Goal: Information Seeking & Learning: Find specific fact

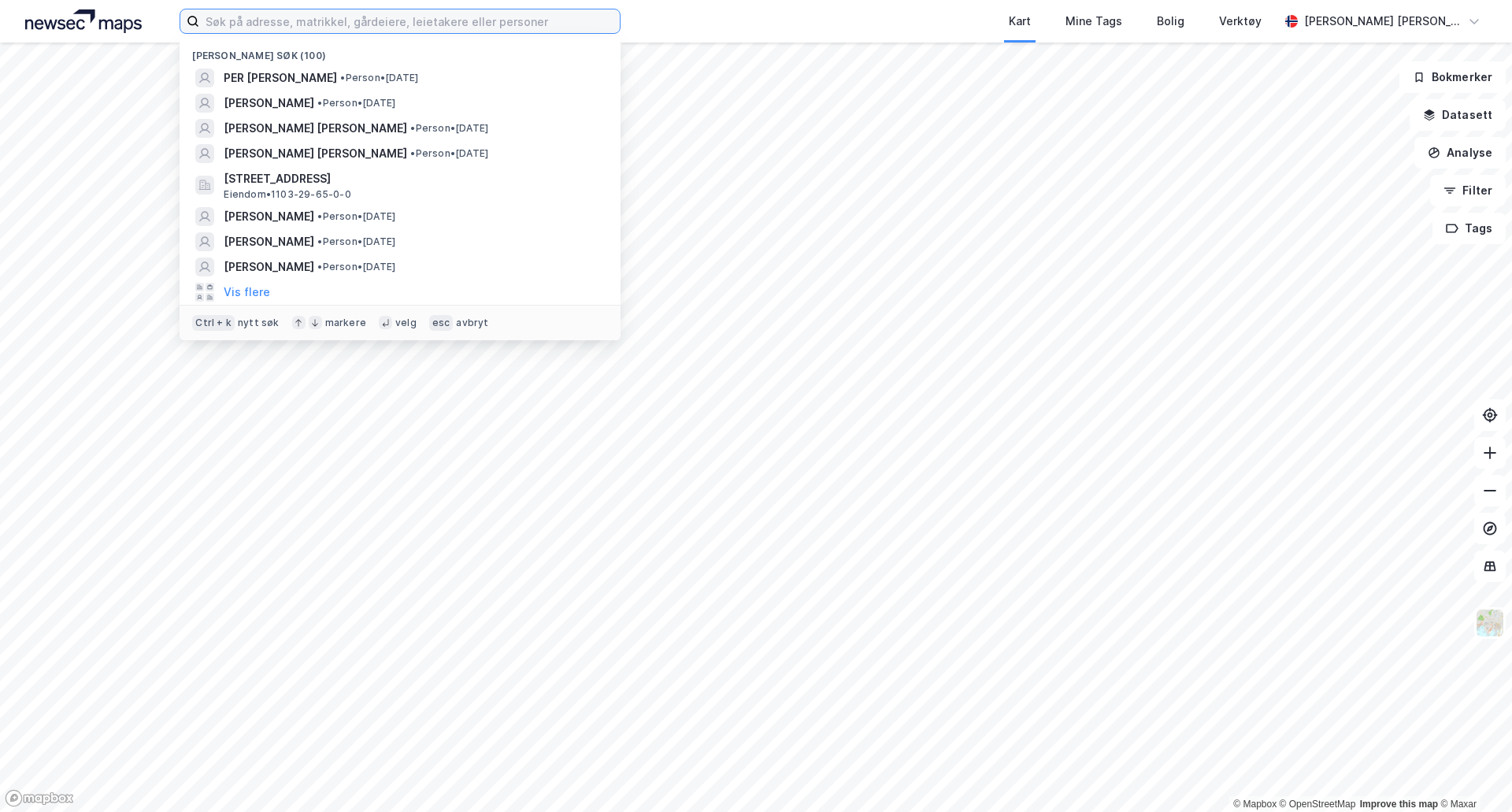
click at [353, 20] on input at bounding box center [409, 21] width 420 height 24
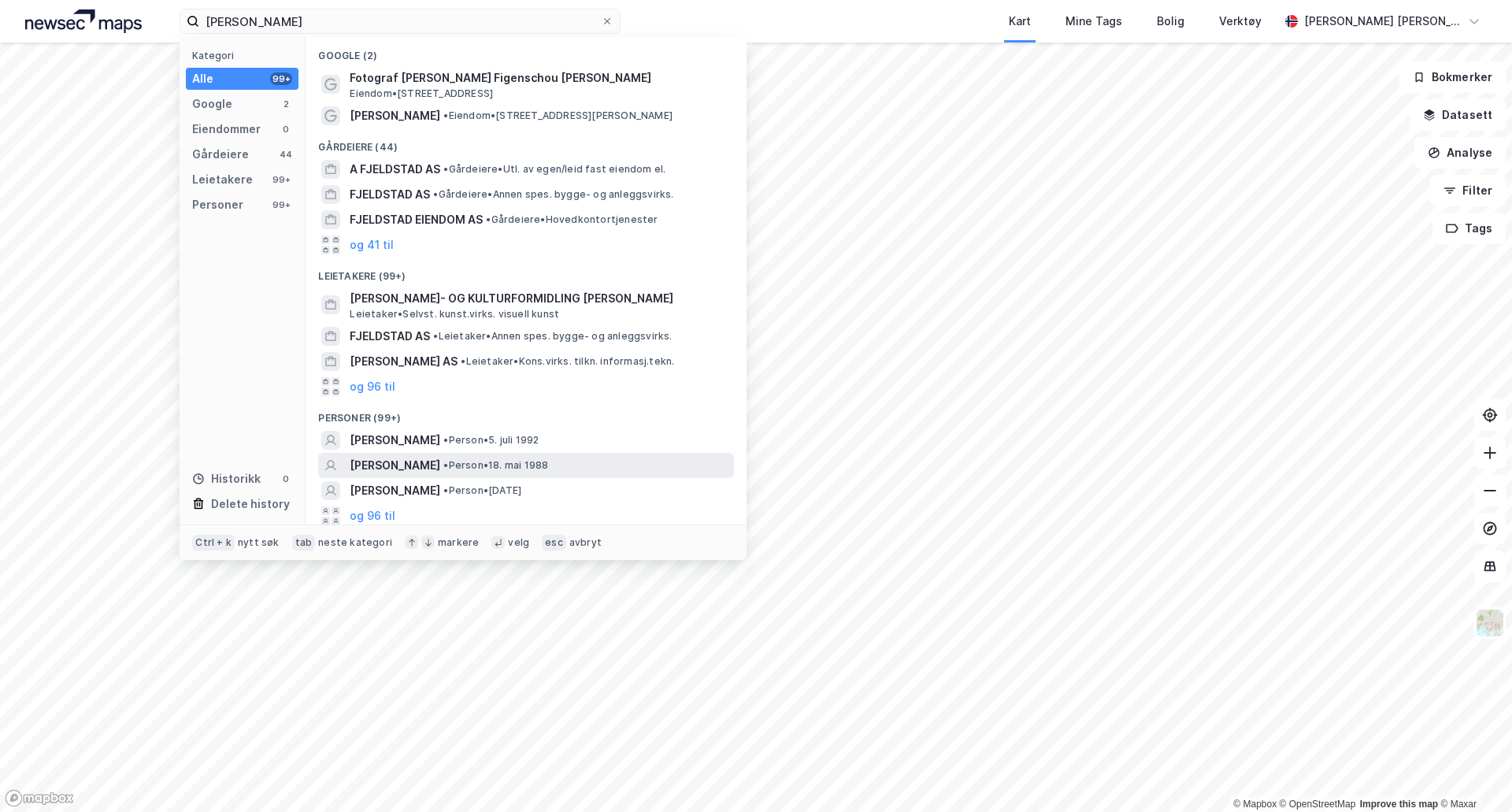
click at [448, 464] on span "•" at bounding box center [446, 465] width 5 height 12
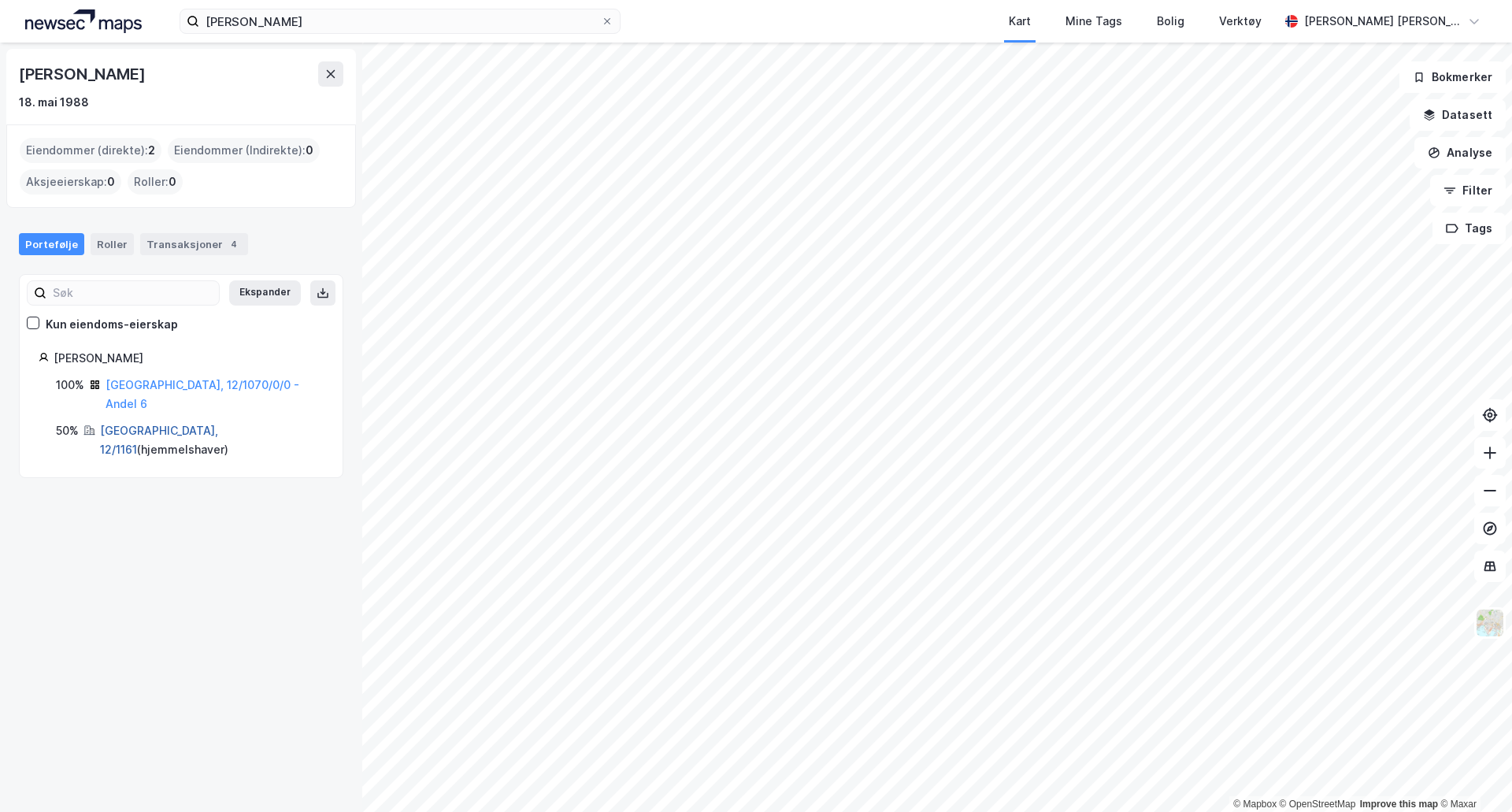
click at [174, 424] on link "[GEOGRAPHIC_DATA], 12/1161" at bounding box center [159, 440] width 118 height 32
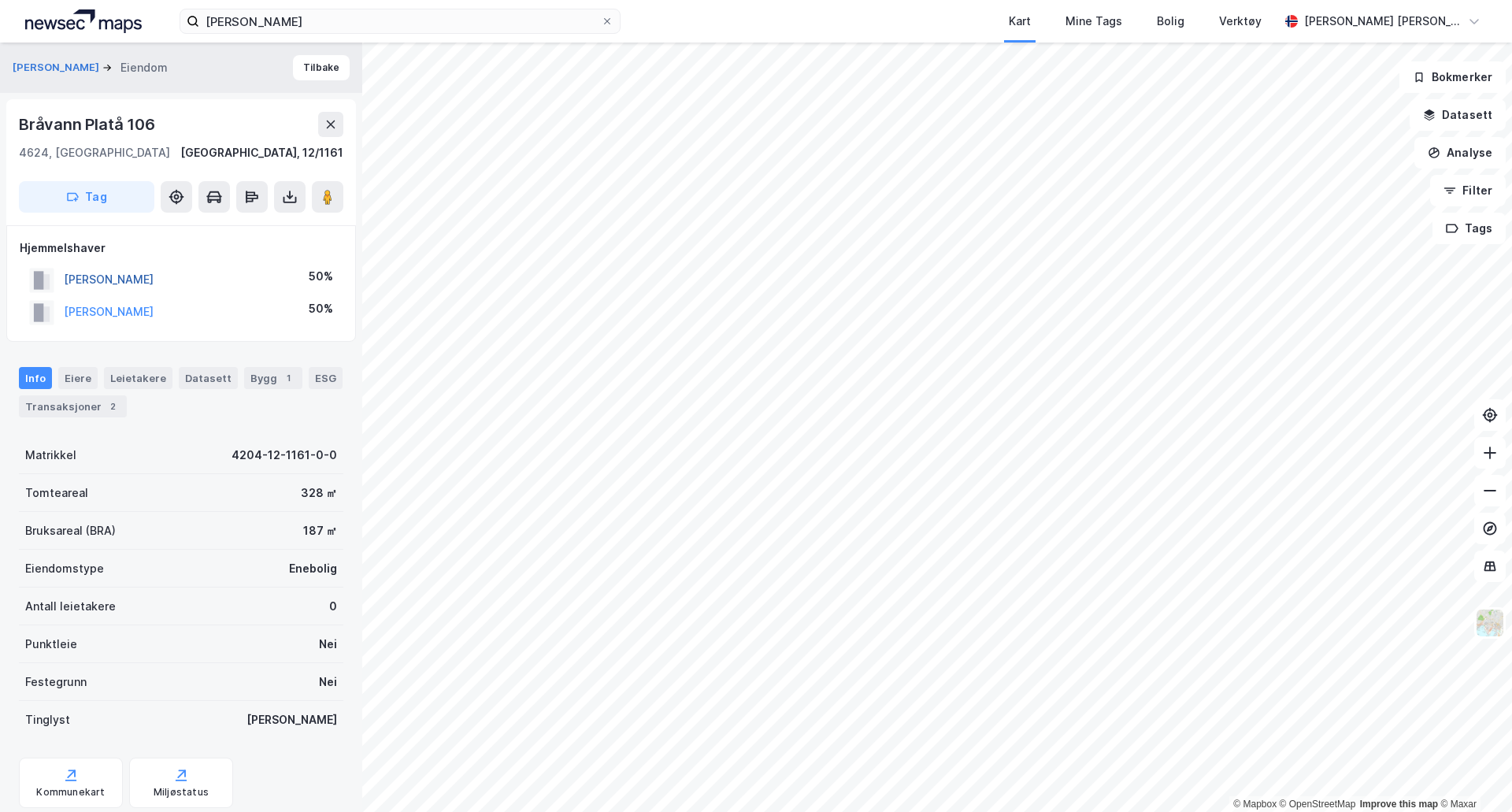
click at [0, 0] on button "[PERSON_NAME]" at bounding box center [0, 0] width 0 height 0
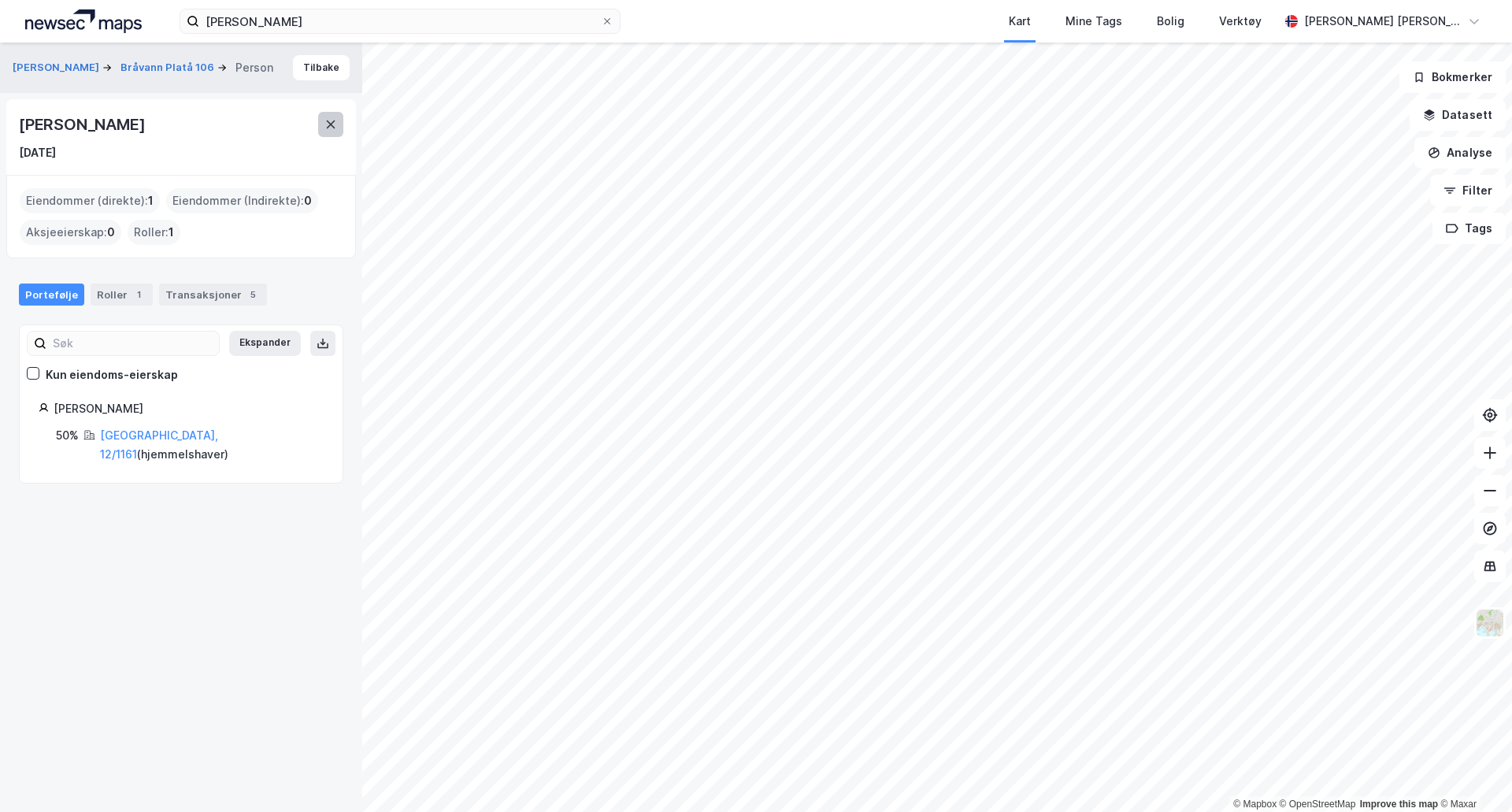
click at [334, 130] on icon at bounding box center [330, 124] width 13 height 13
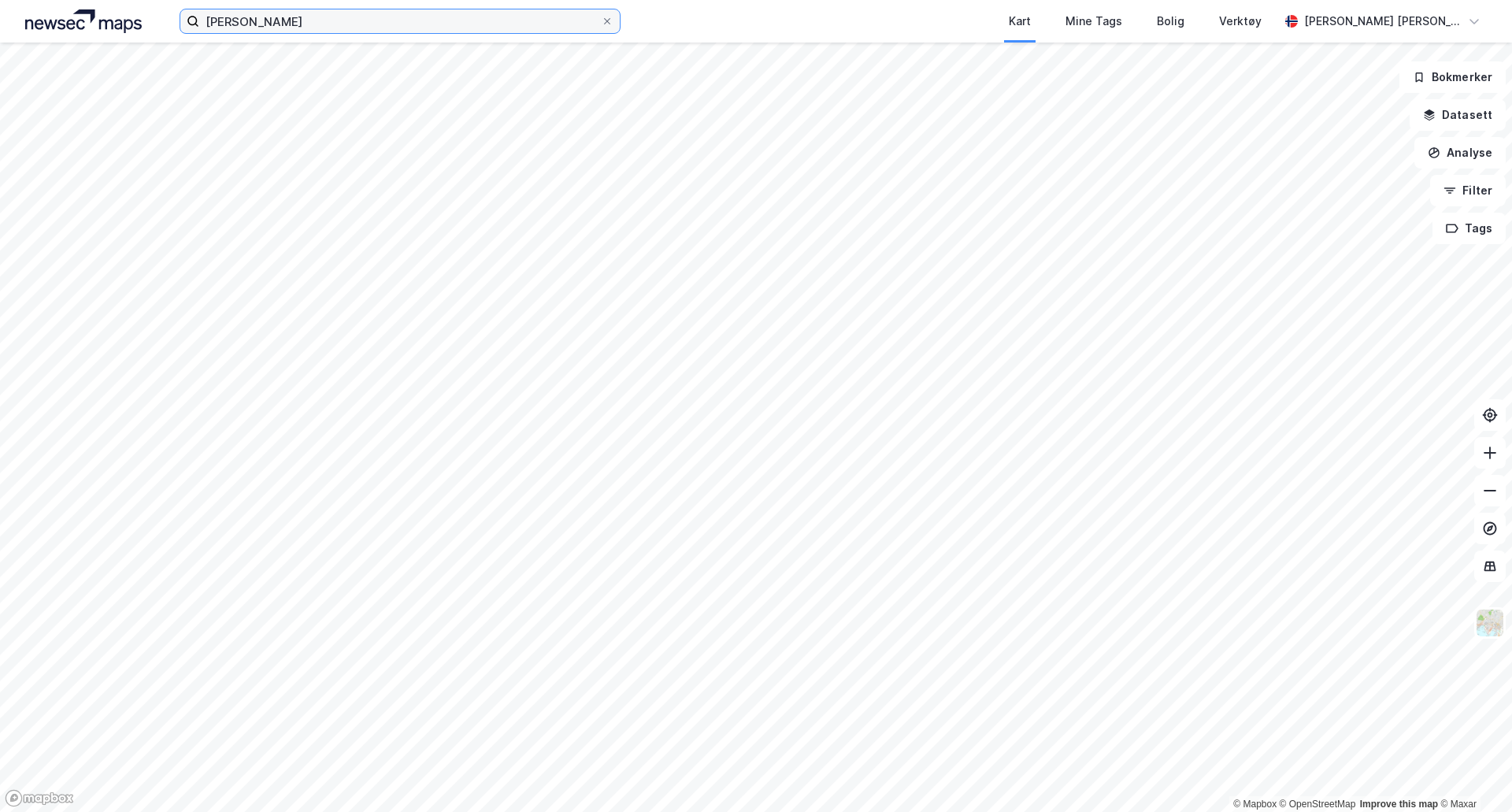
click at [311, 26] on input "[PERSON_NAME]" at bounding box center [400, 21] width 402 height 24
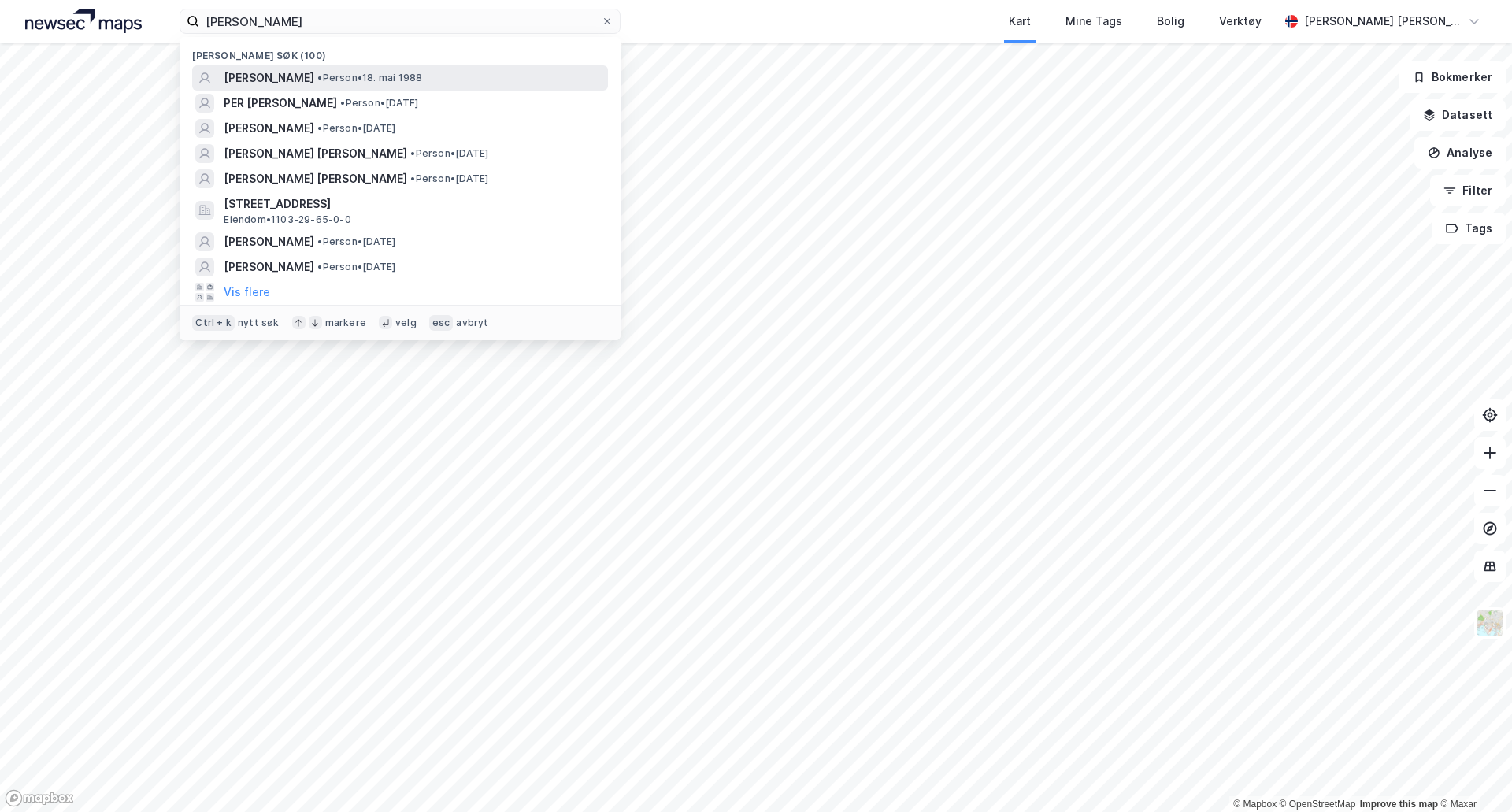
click at [395, 73] on span "• Person • 18. mai 1988" at bounding box center [370, 77] width 104 height 13
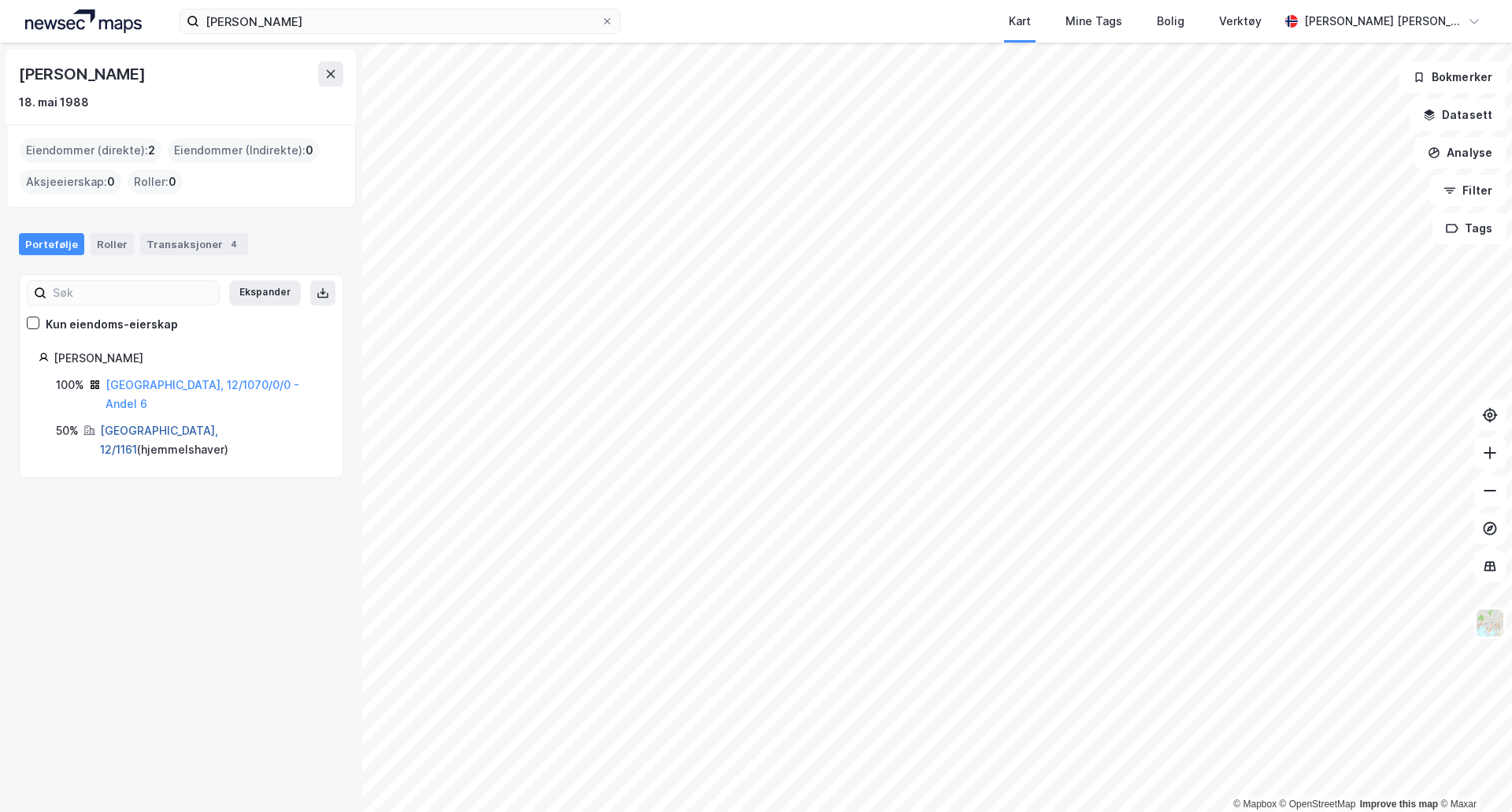
click at [139, 424] on link "[GEOGRAPHIC_DATA], 12/1161" at bounding box center [159, 440] width 118 height 32
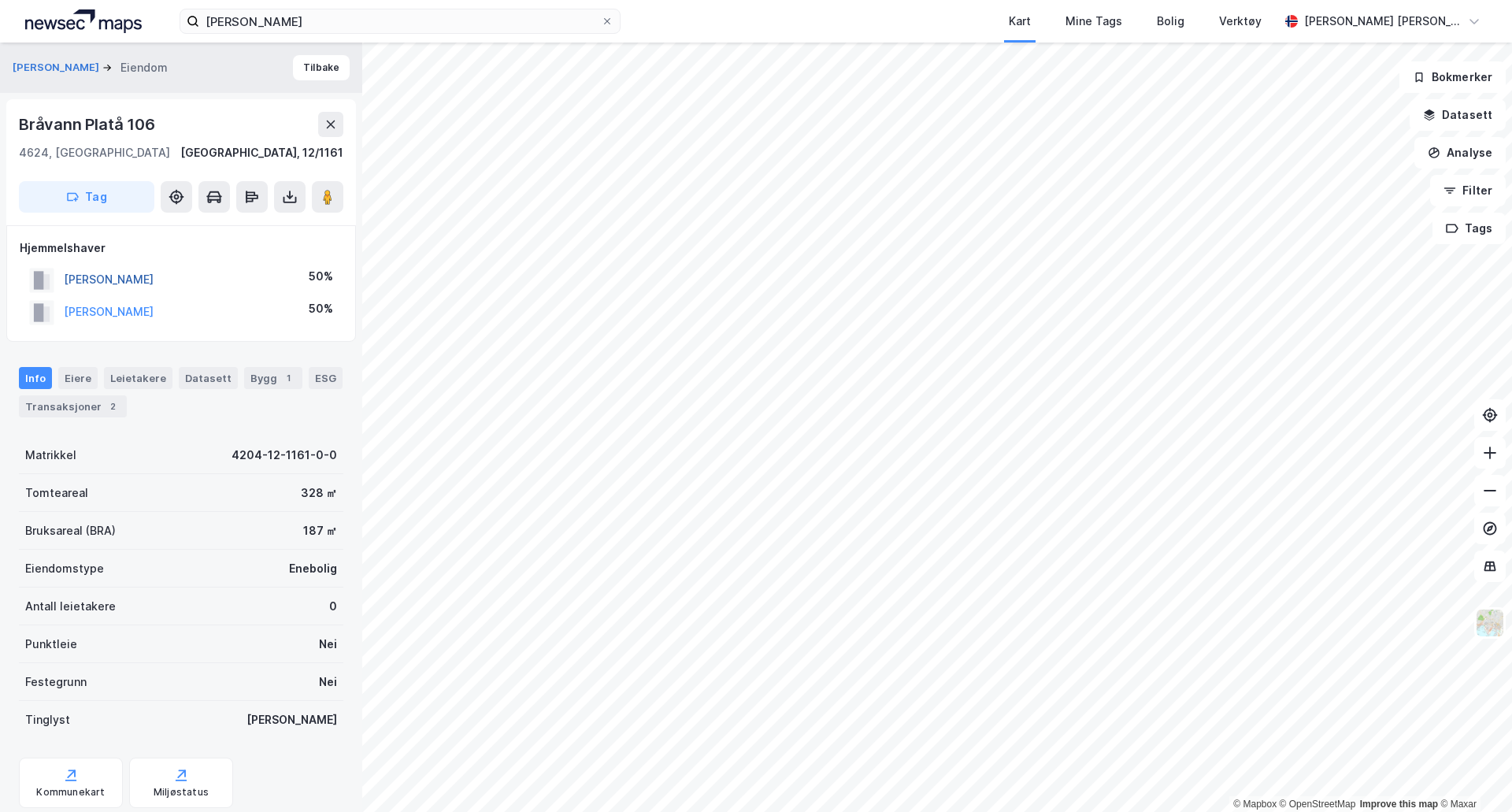
click at [0, 0] on button "[PERSON_NAME]" at bounding box center [0, 0] width 0 height 0
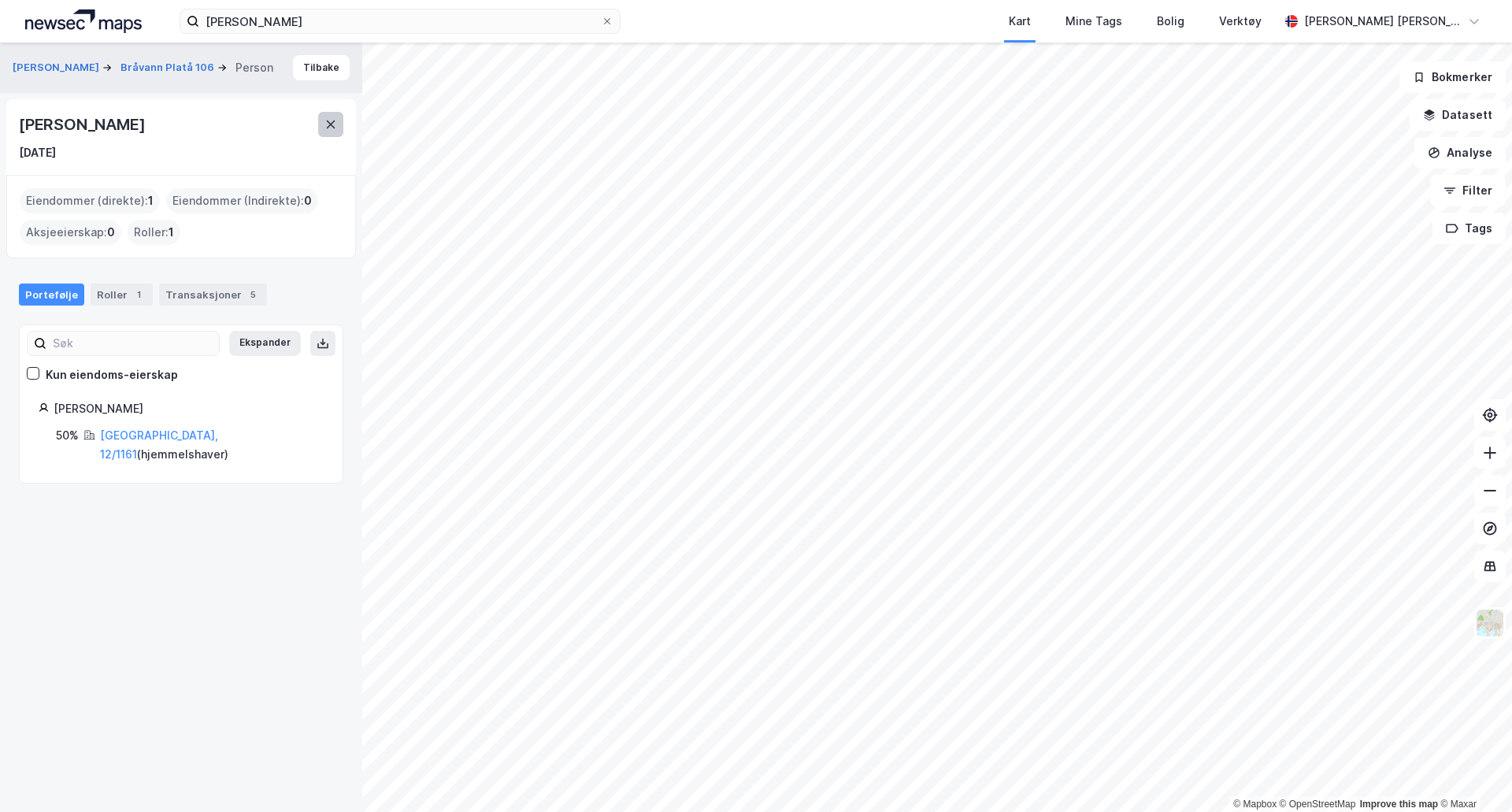
click at [332, 124] on icon at bounding box center [330, 124] width 13 height 13
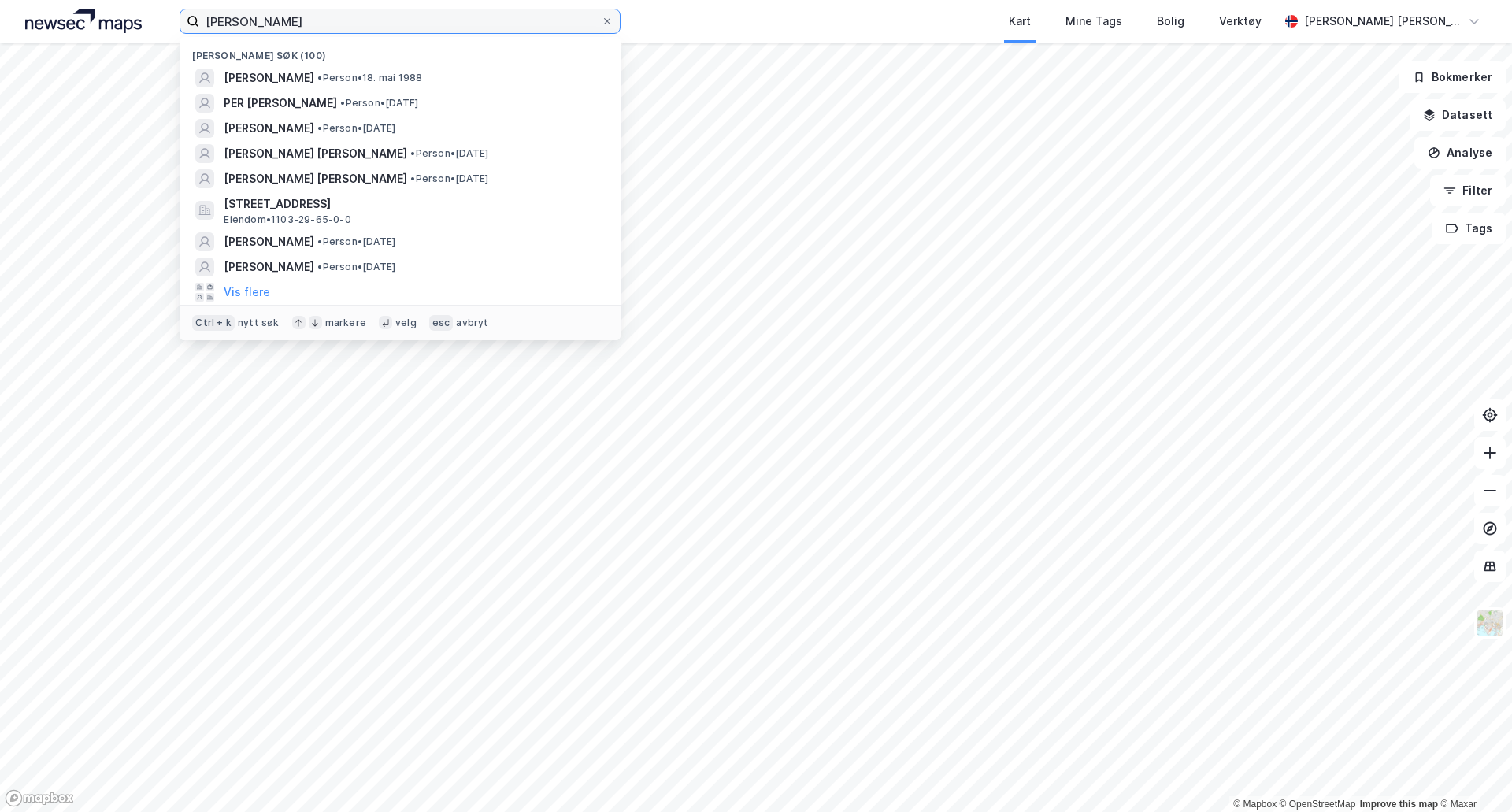
drag, startPoint x: 322, startPoint y: 27, endPoint x: 191, endPoint y: 13, distance: 131.7
click at [191, 13] on label "[PERSON_NAME]" at bounding box center [399, 21] width 441 height 25
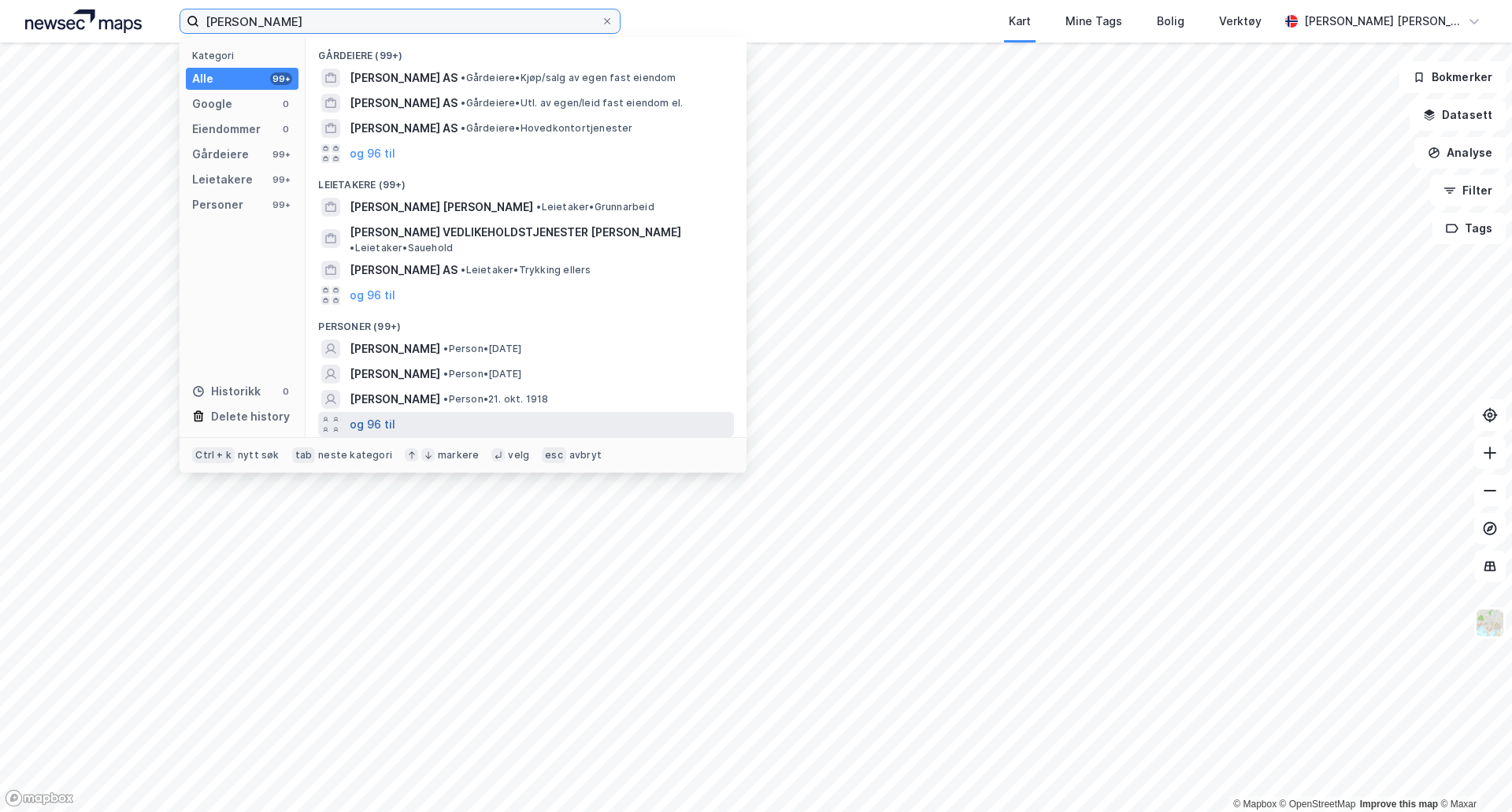
type input "[PERSON_NAME]"
click at [386, 414] on button "og 96 til" at bounding box center [373, 424] width 46 height 19
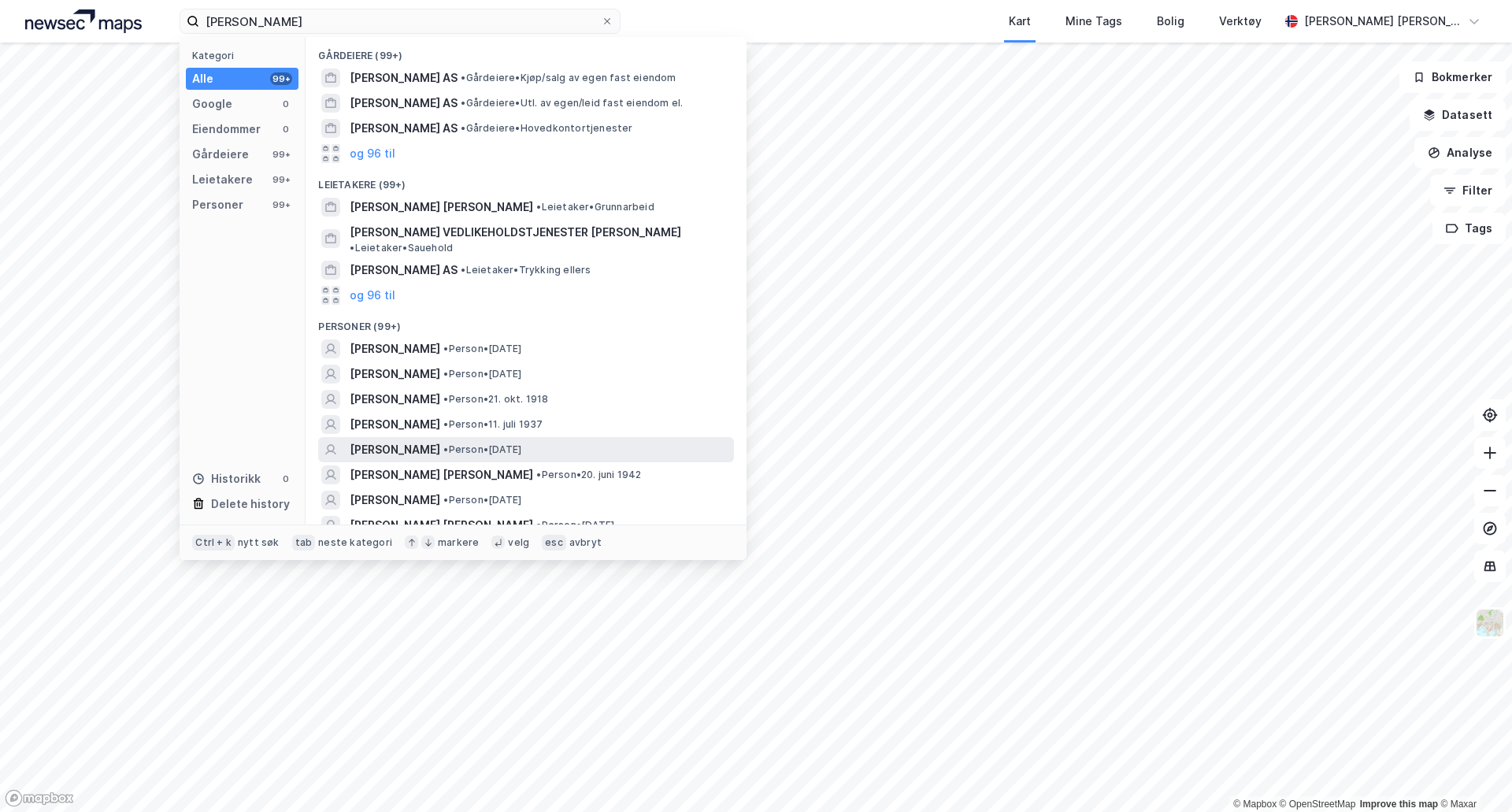
click at [550, 440] on div "[PERSON_NAME] • Person • [DATE]" at bounding box center [540, 449] width 381 height 19
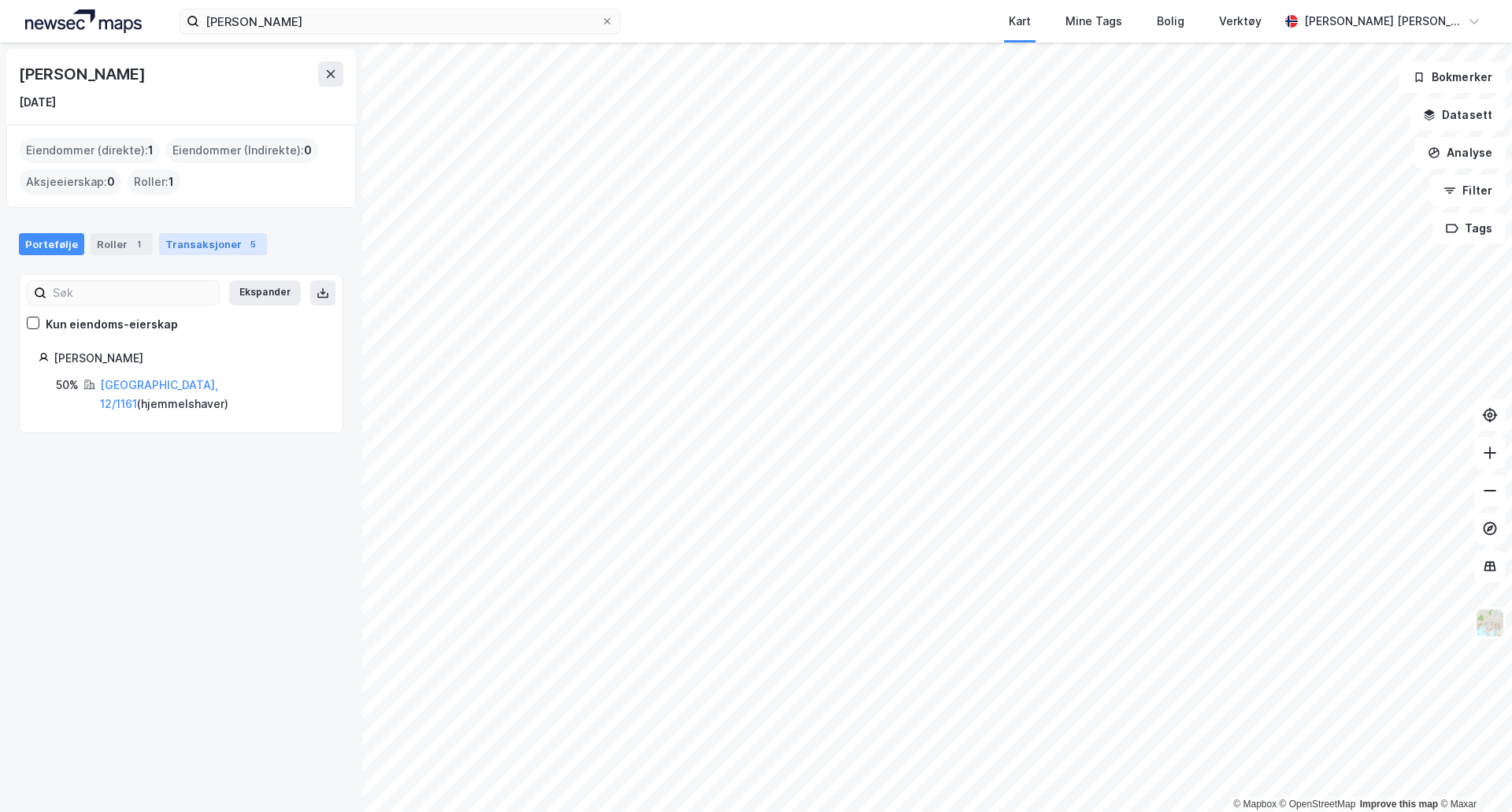
click at [186, 245] on div "Transaksjoner 5" at bounding box center [212, 244] width 108 height 22
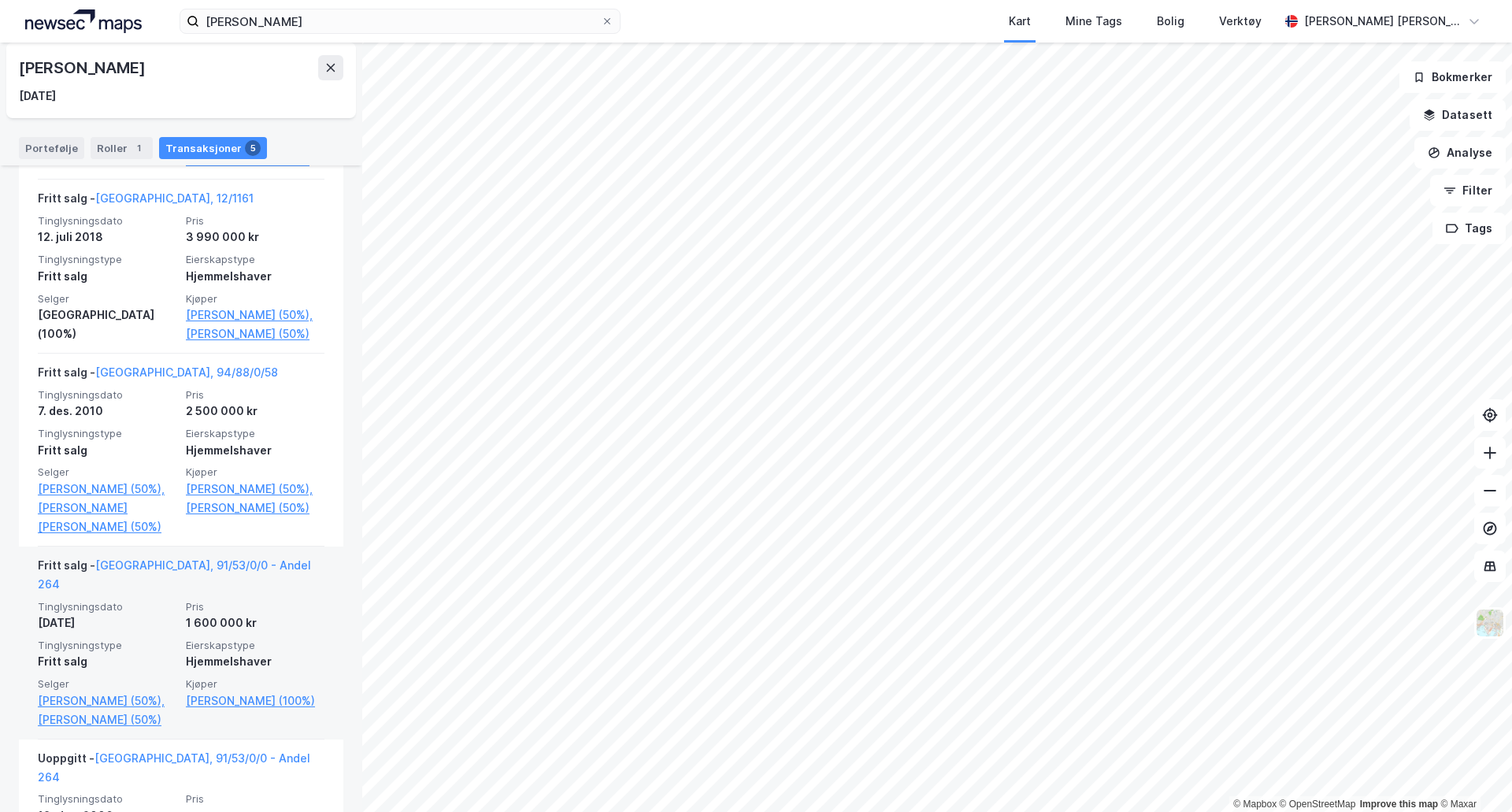
scroll to position [459, 0]
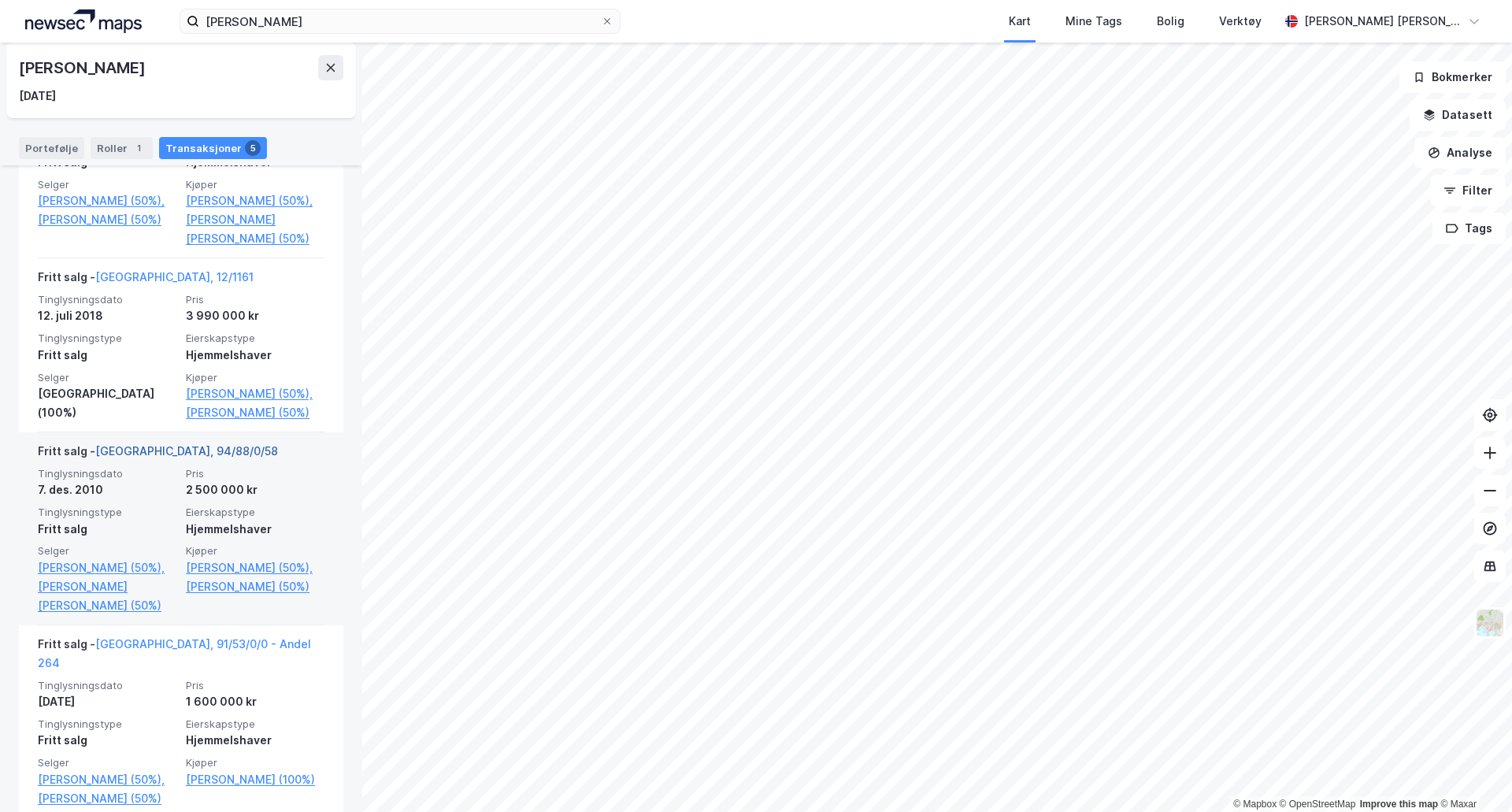
click at [130, 454] on link "[GEOGRAPHIC_DATA], 94/88/0/58" at bounding box center [186, 451] width 183 height 14
